Goal: Task Accomplishment & Management: Use online tool/utility

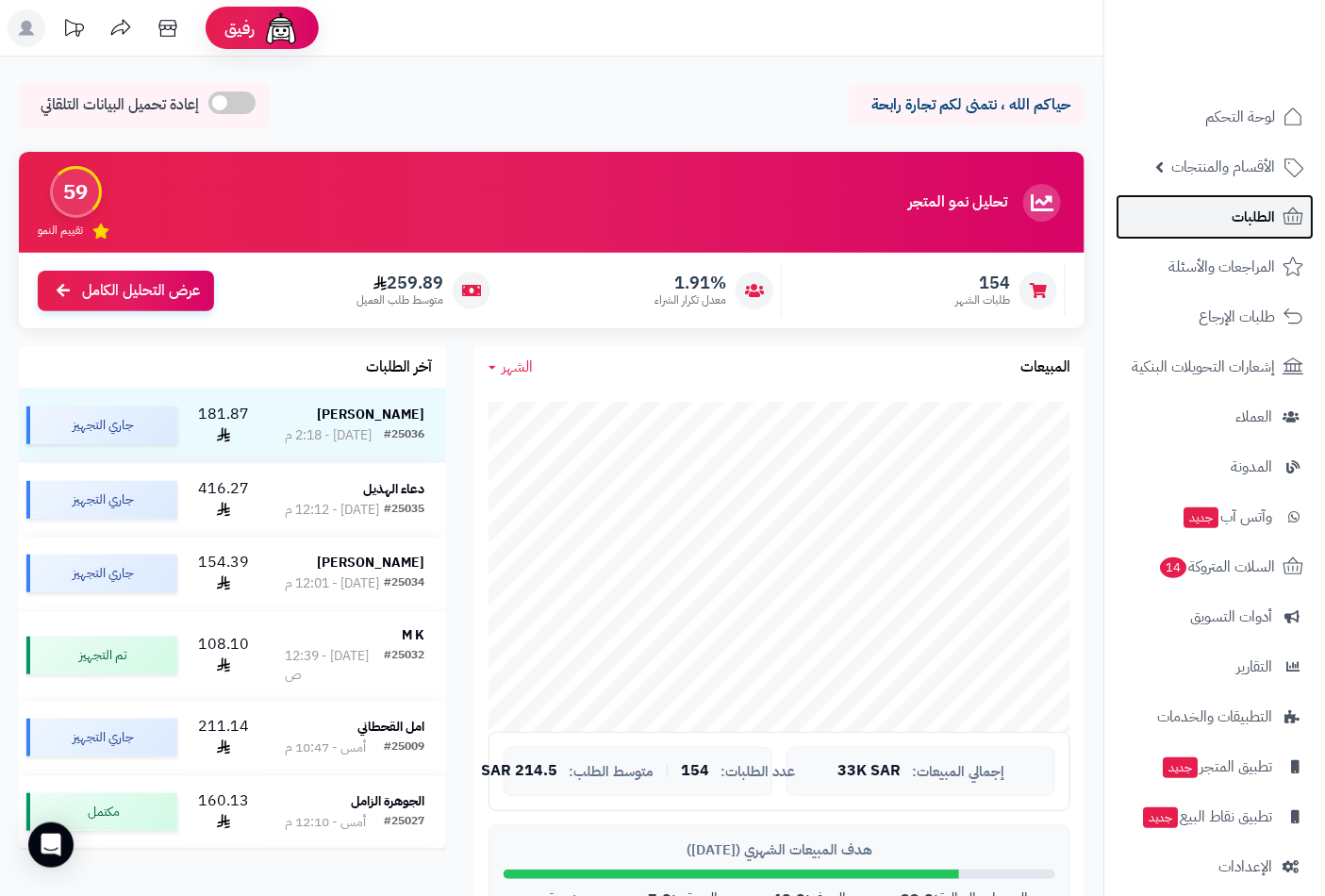
click at [1260, 209] on span "الطلبات" at bounding box center [1253, 217] width 43 height 26
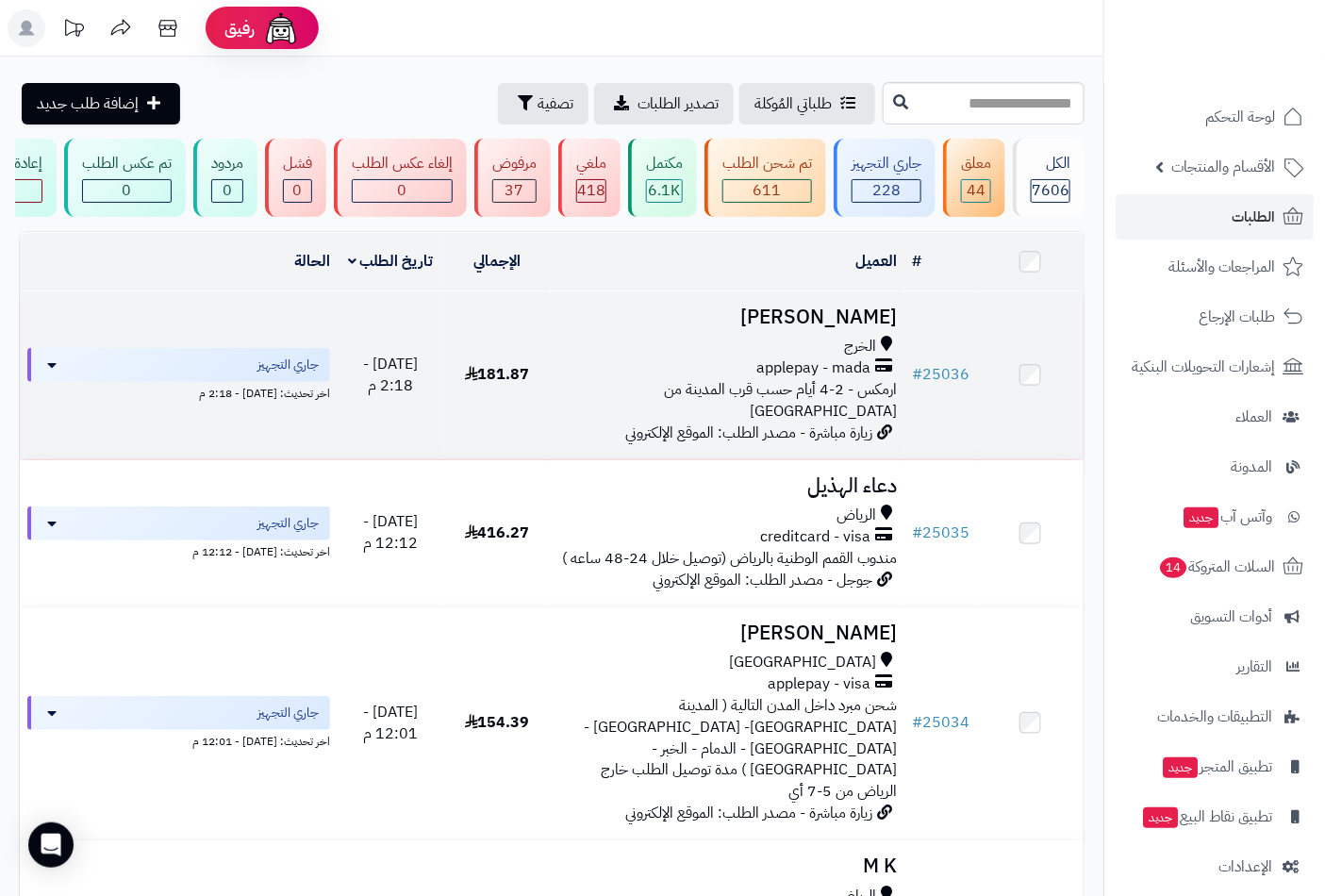
click at [837, 350] on div "الخرج" at bounding box center [728, 346] width 340 height 22
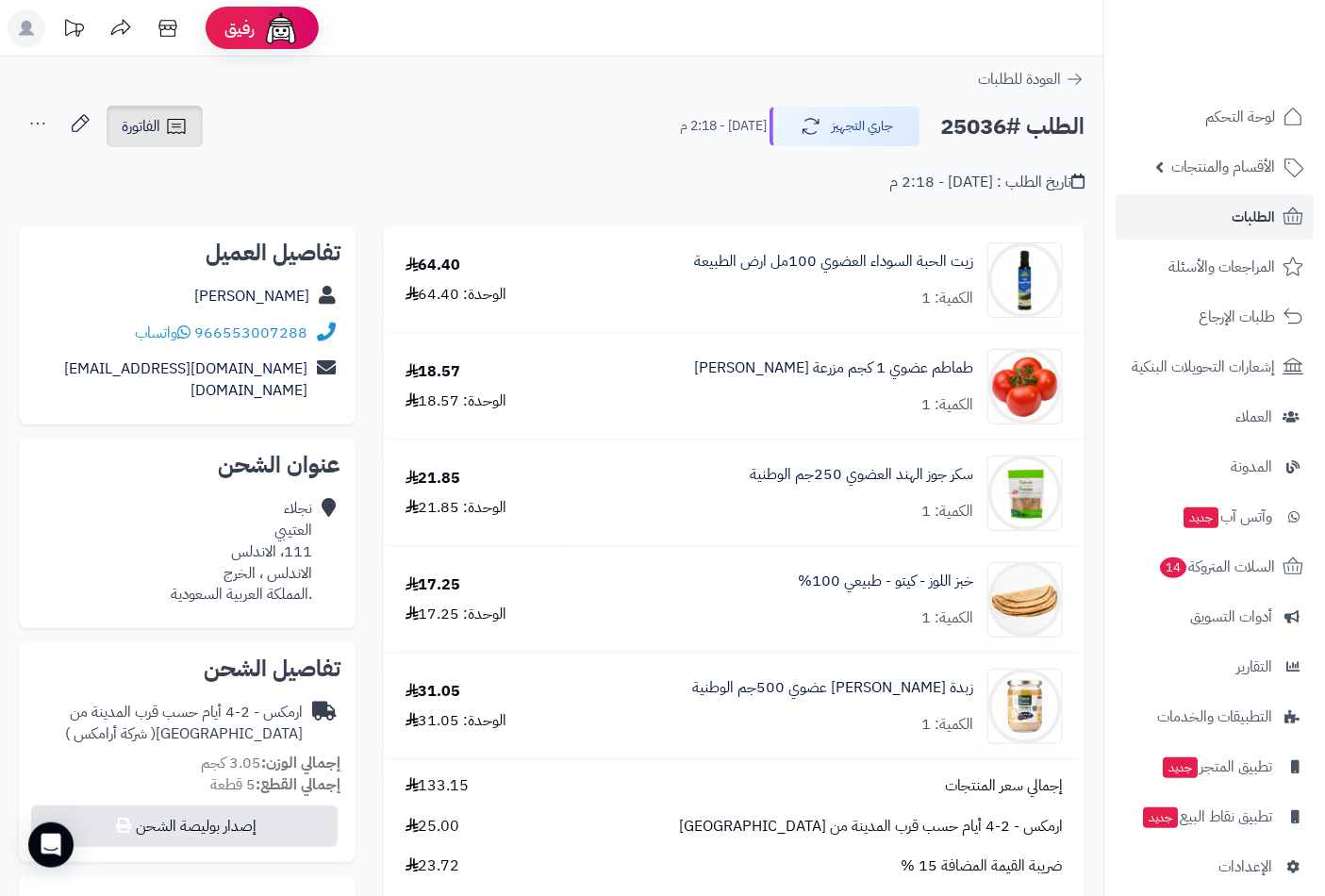
click at [168, 115] on icon at bounding box center [176, 126] width 23 height 23
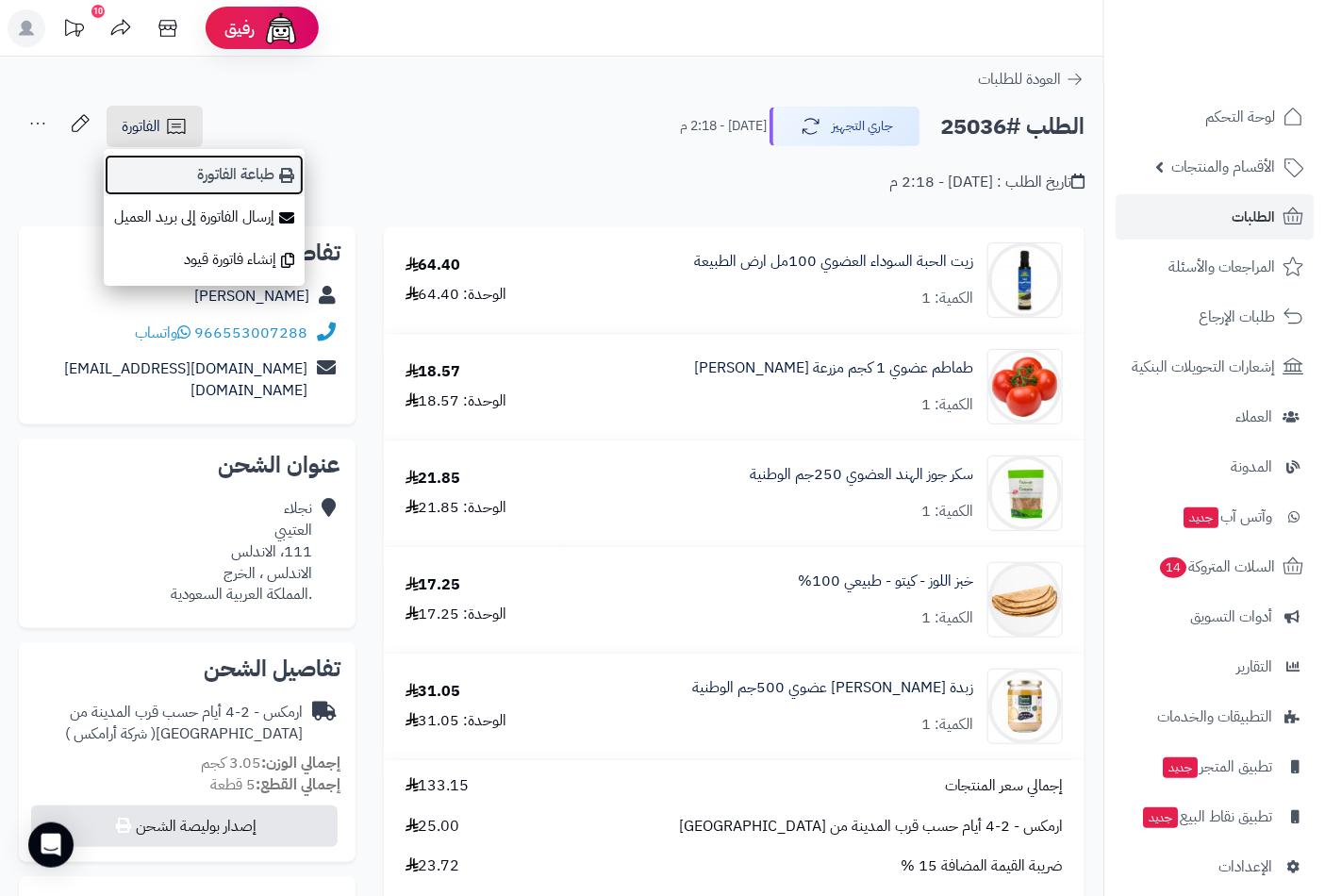
click at [252, 180] on link "طباعة الفاتورة" at bounding box center [204, 175] width 201 height 42
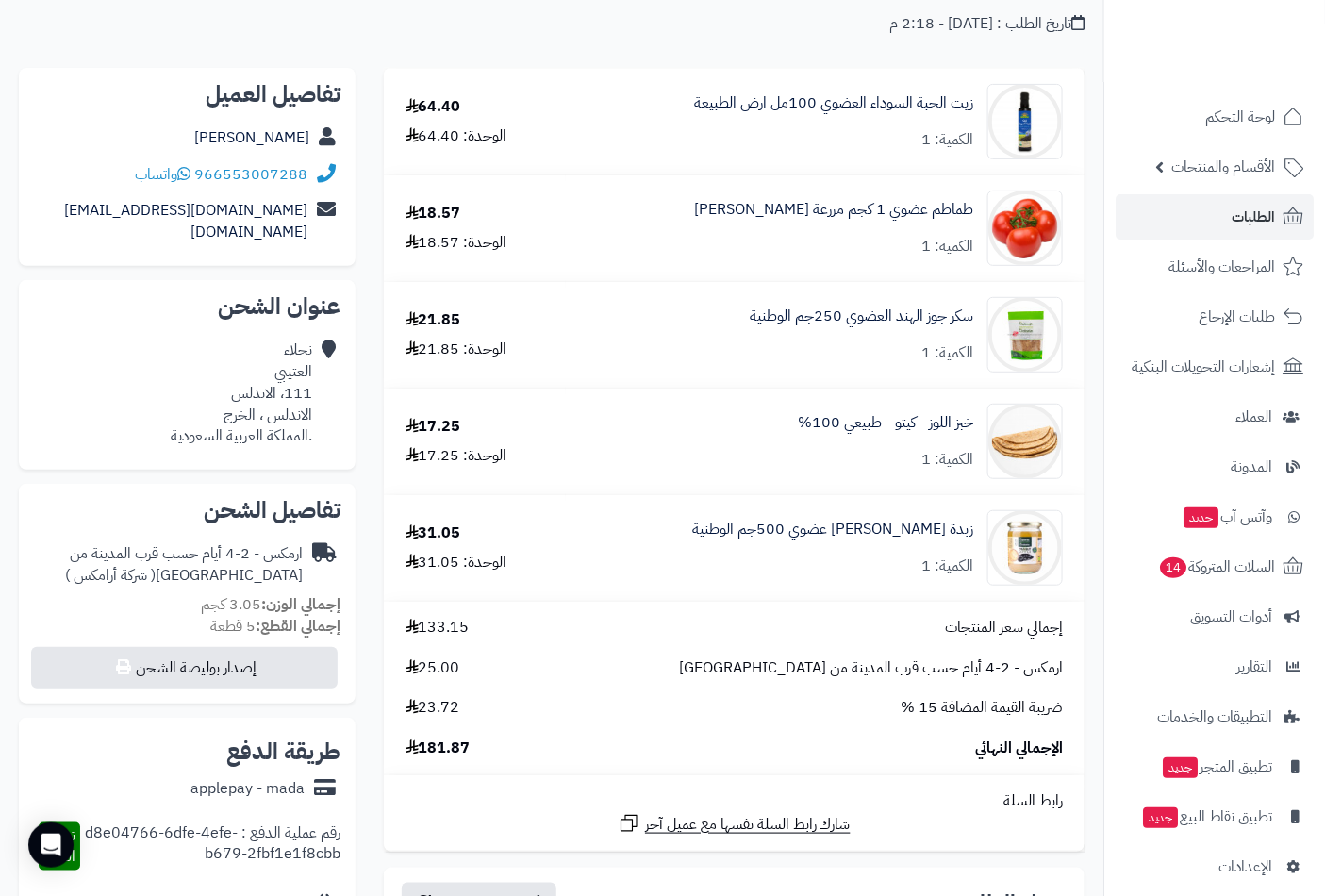
scroll to position [209, 0]
